Goal: Communication & Community: Ask a question

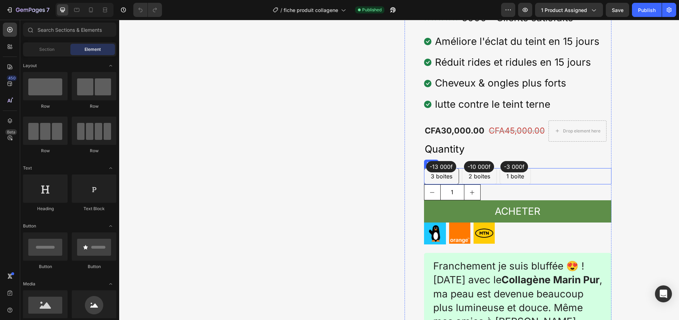
click at [535, 177] on div "-13 000f Text block Row 3 boites Text block Row -10 000f Text block Row 2 boite…" at bounding box center [517, 176] width 187 height 16
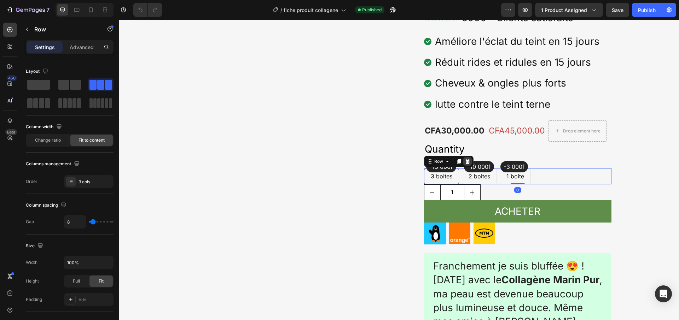
click at [465, 163] on icon at bounding box center [468, 162] width 6 height 6
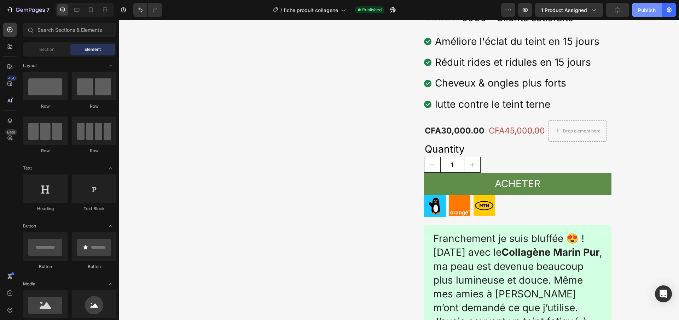
click at [648, 13] on div "Publish" at bounding box center [647, 9] width 18 height 7
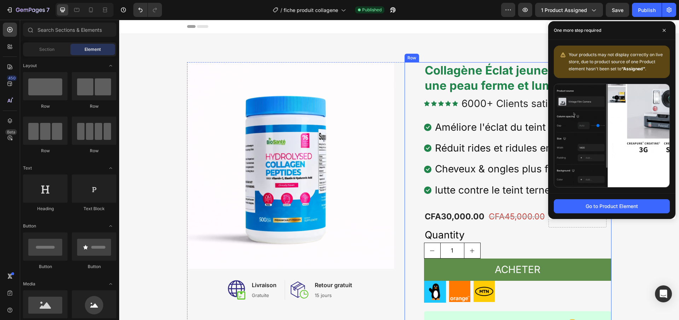
scroll to position [11, 0]
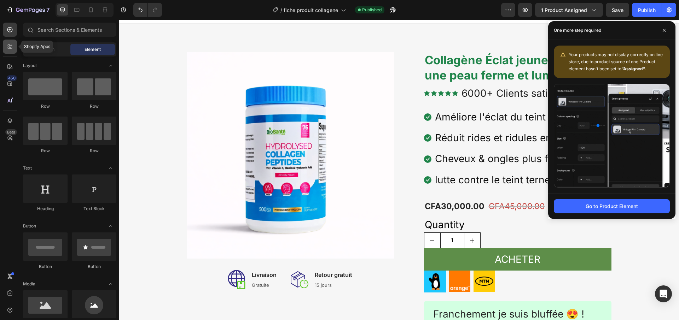
click at [8, 44] on icon at bounding box center [9, 46] width 7 height 7
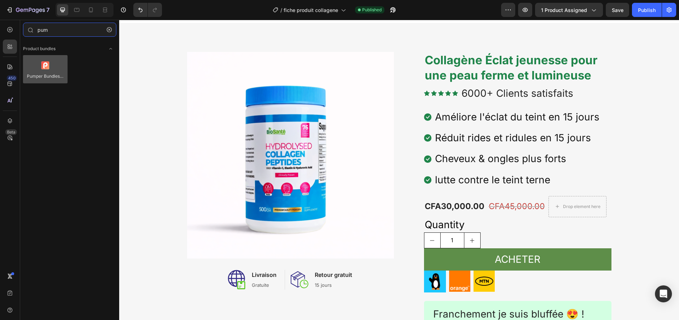
type input "pum"
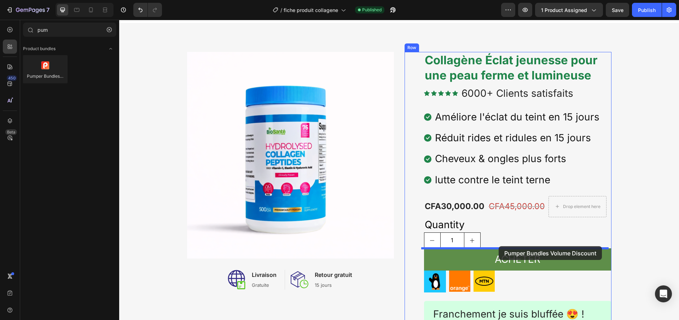
drag, startPoint x: 164, startPoint y: 91, endPoint x: 499, endPoint y: 247, distance: 369.3
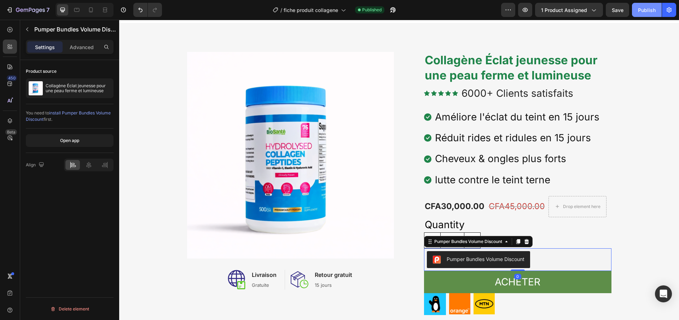
click at [646, 11] on div "Publish" at bounding box center [647, 9] width 18 height 7
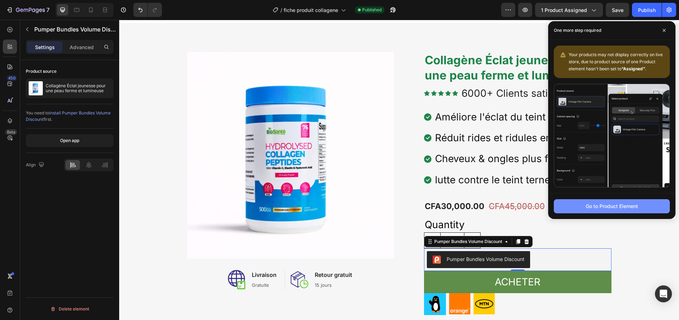
click at [604, 204] on div "Go to Product Element" at bounding box center [612, 206] width 52 height 7
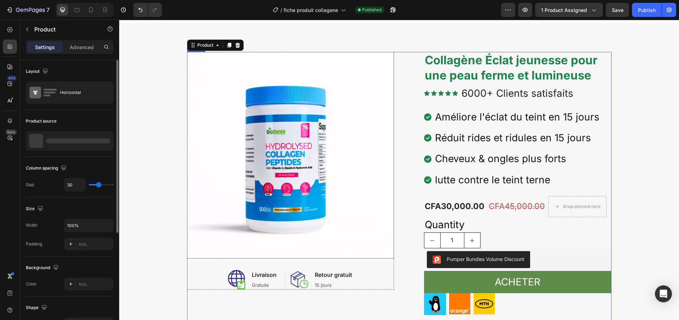
scroll to position [18, 0]
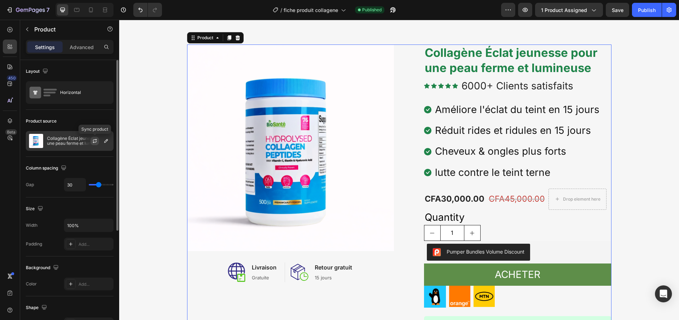
click at [94, 141] on icon "button" at bounding box center [95, 141] width 6 height 6
click at [525, 6] on icon "button" at bounding box center [525, 9] width 7 height 7
click at [660, 290] on div "Open Intercom Messenger" at bounding box center [663, 294] width 19 height 19
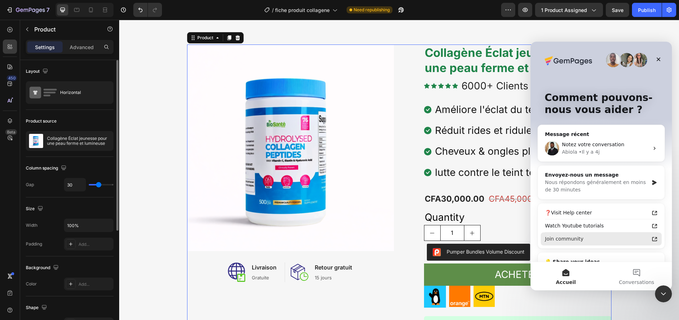
scroll to position [0, 0]
click at [644, 280] on span "Conversations" at bounding box center [636, 282] width 35 height 5
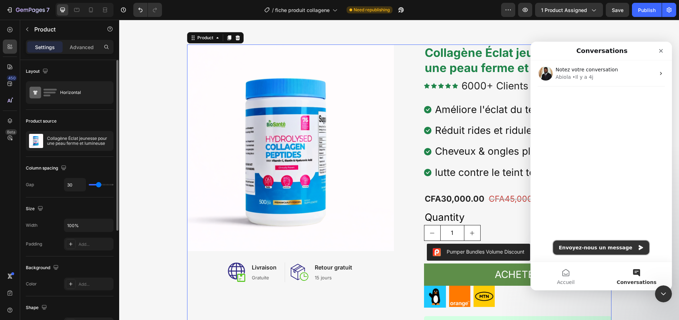
click at [598, 247] on button "Envoyez-nous un message" at bounding box center [601, 248] width 96 height 14
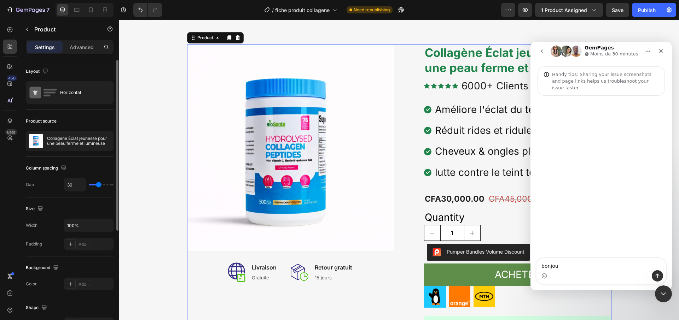
type textarea "bonjour"
click at [659, 52] on icon "Fermer" at bounding box center [661, 51] width 6 height 6
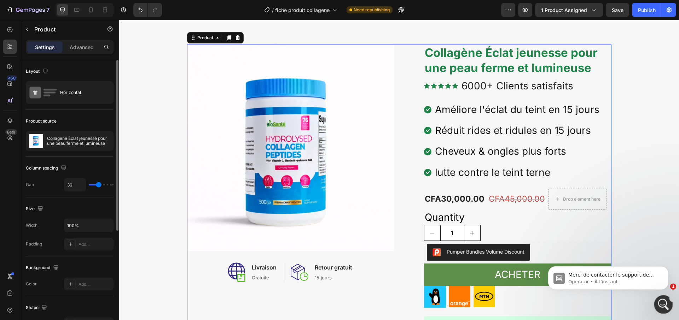
click at [659, 308] on div "Ouvrir le Messenger Intercom" at bounding box center [662, 303] width 23 height 23
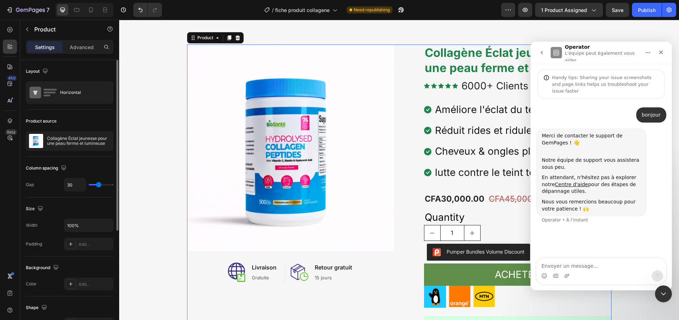
click at [569, 266] on textarea "Envoyer un message..." at bounding box center [601, 265] width 129 height 12
type textarea "j'ai mis l'app pumper bundles volume discount"
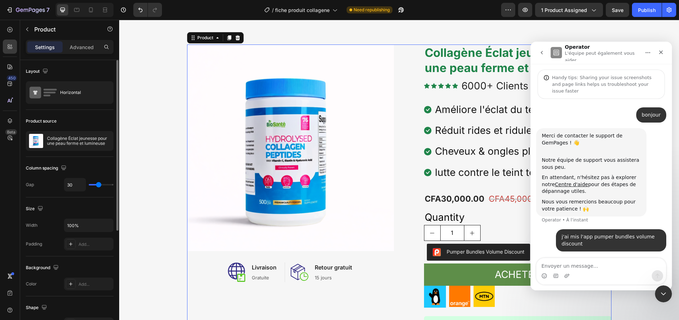
click at [570, 267] on textarea "Envoyer un message..." at bounding box center [601, 265] width 129 height 12
type textarea "mais ne sort pas sur le site"
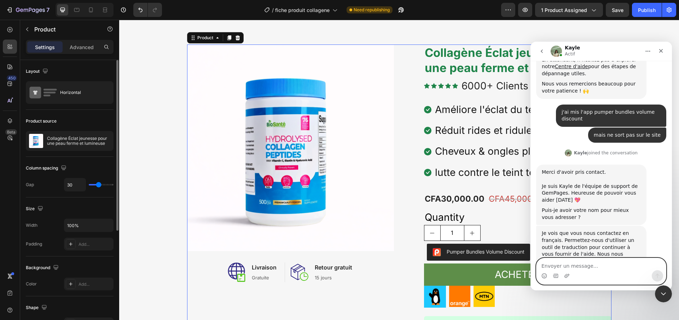
scroll to position [178, 0]
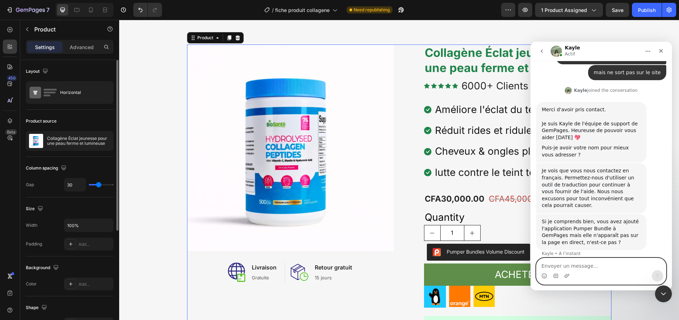
click at [565, 268] on textarea "Envoyer un message..." at bounding box center [601, 265] width 129 height 12
type textarea "oui"
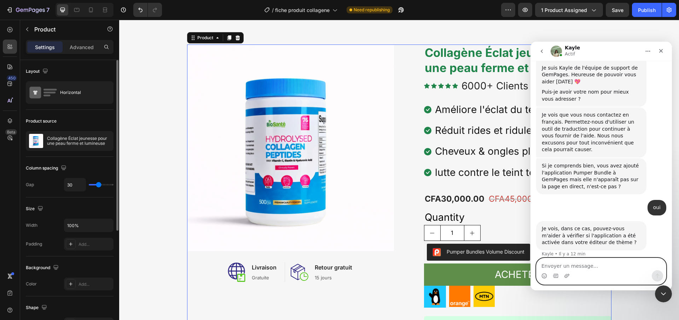
scroll to position [227, 0]
